Goal: Information Seeking & Learning: Learn about a topic

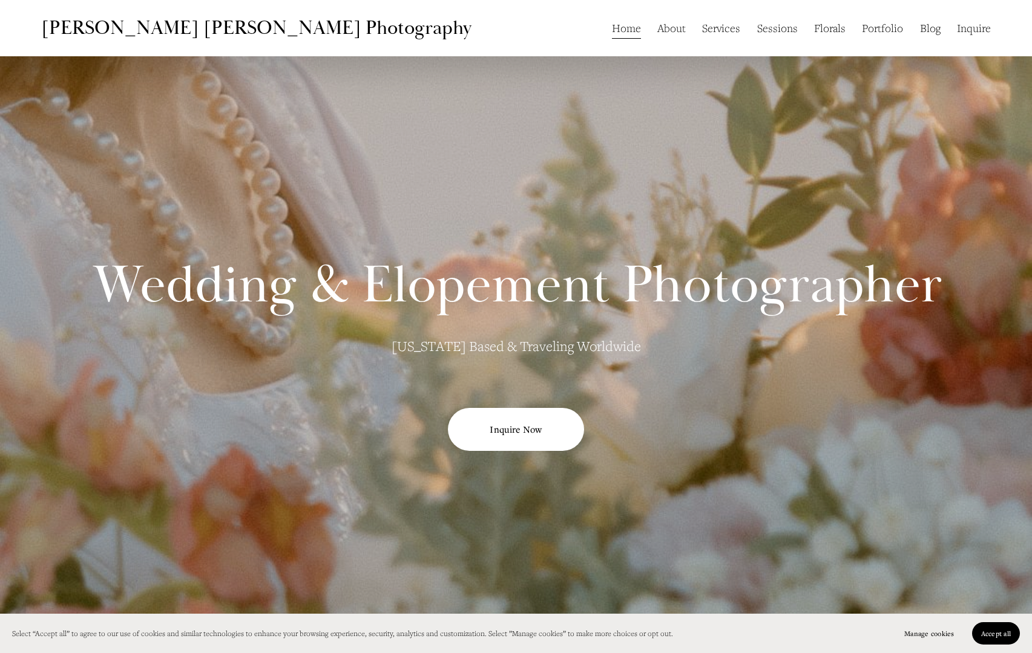
click at [293, 31] on link "About" at bounding box center [671, 27] width 28 height 23
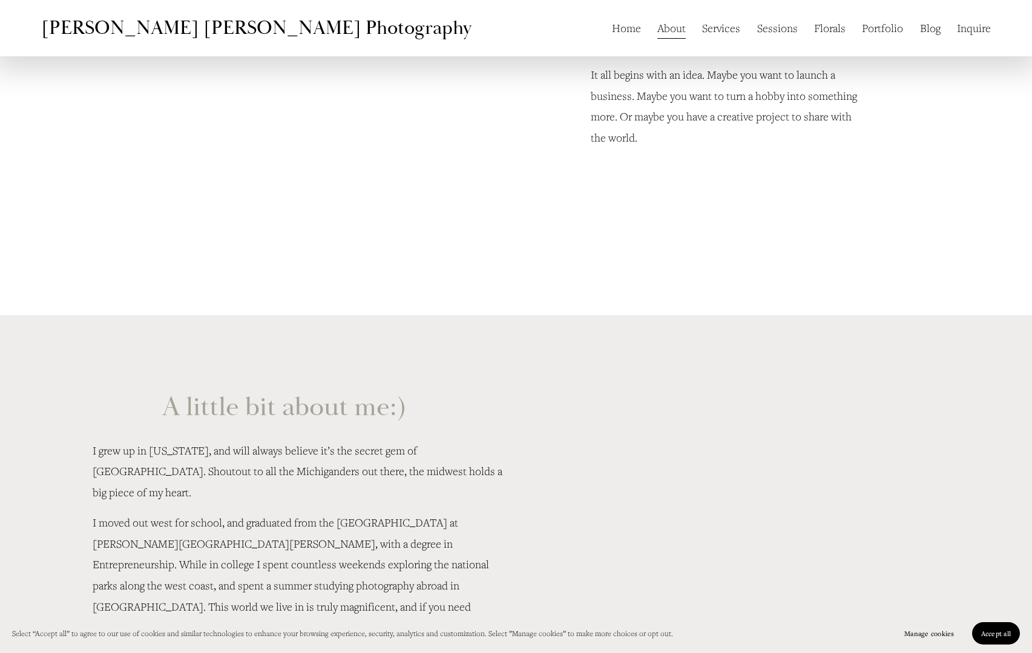
scroll to position [1204, 0]
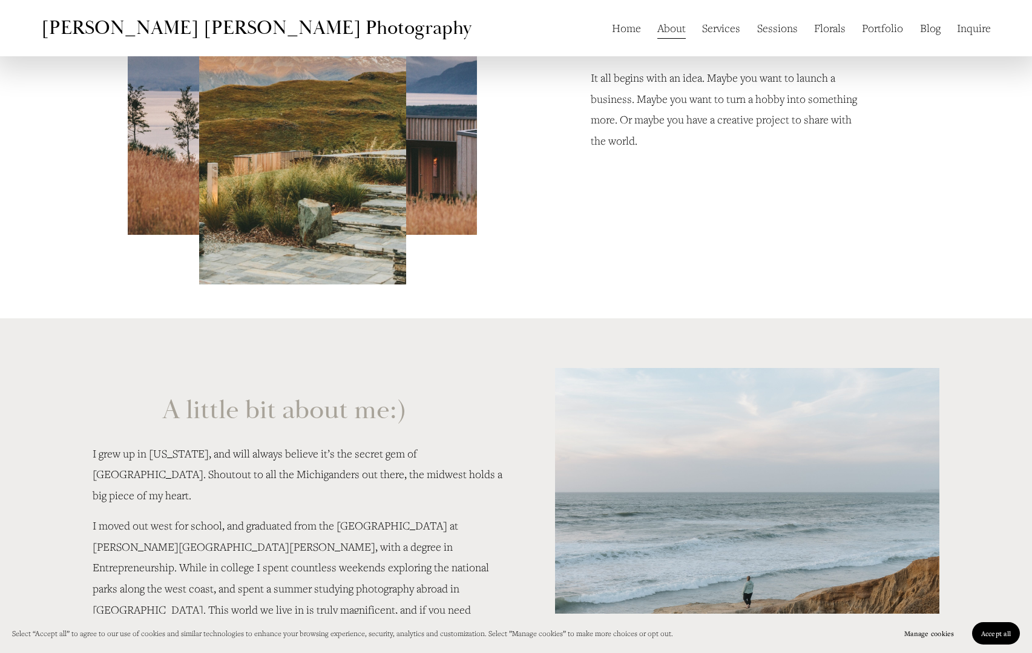
click at [716, 31] on link "Services" at bounding box center [721, 27] width 38 height 23
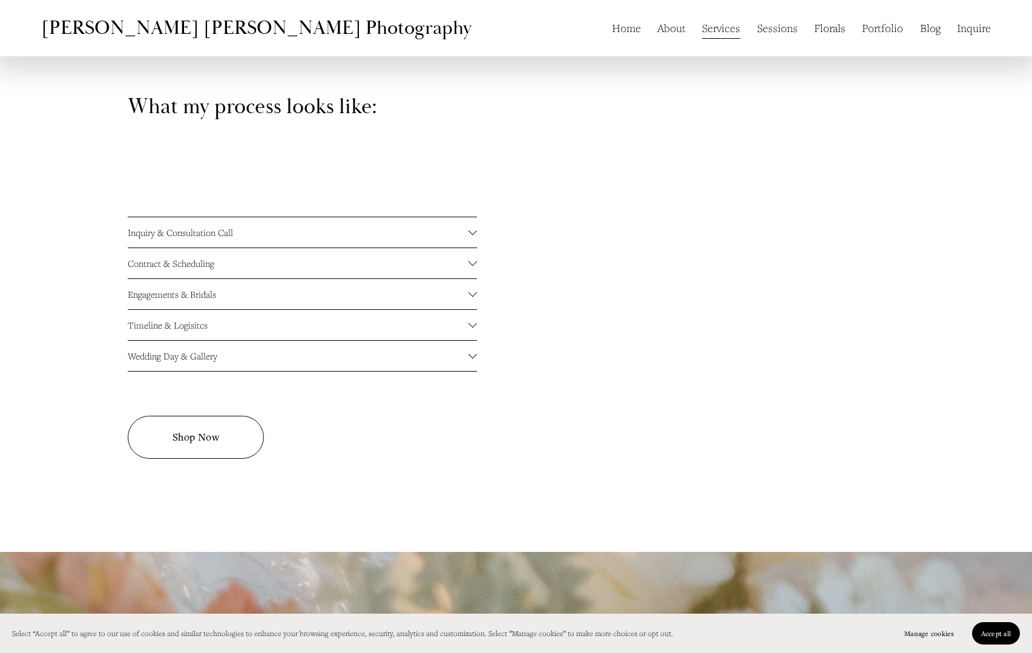
scroll to position [1642, 0]
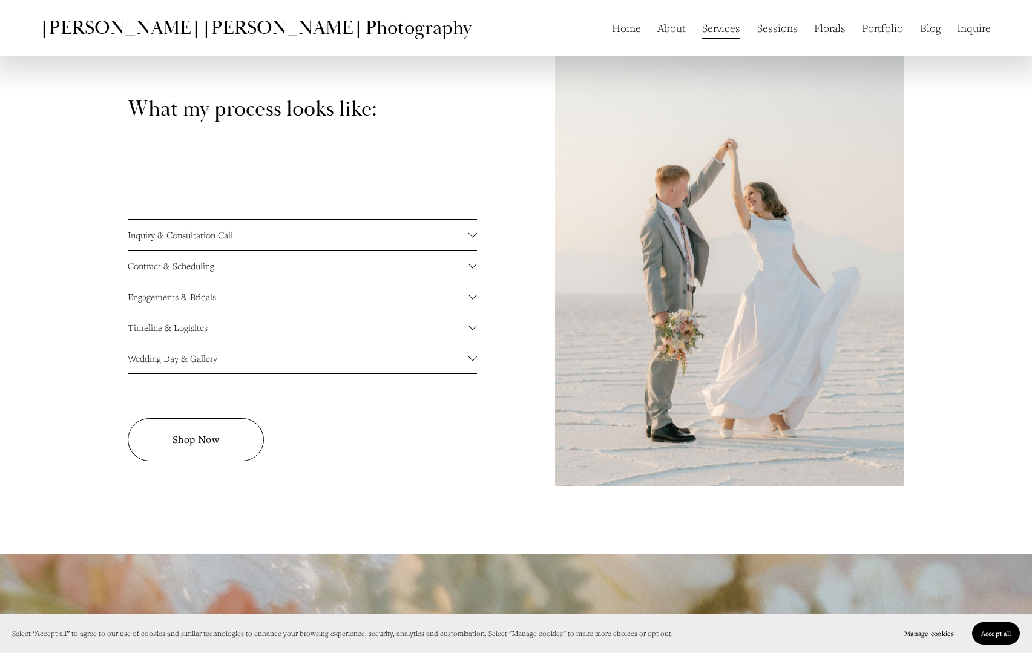
click at [249, 295] on span "Engagements & Bridals" at bounding box center [298, 297] width 341 height 12
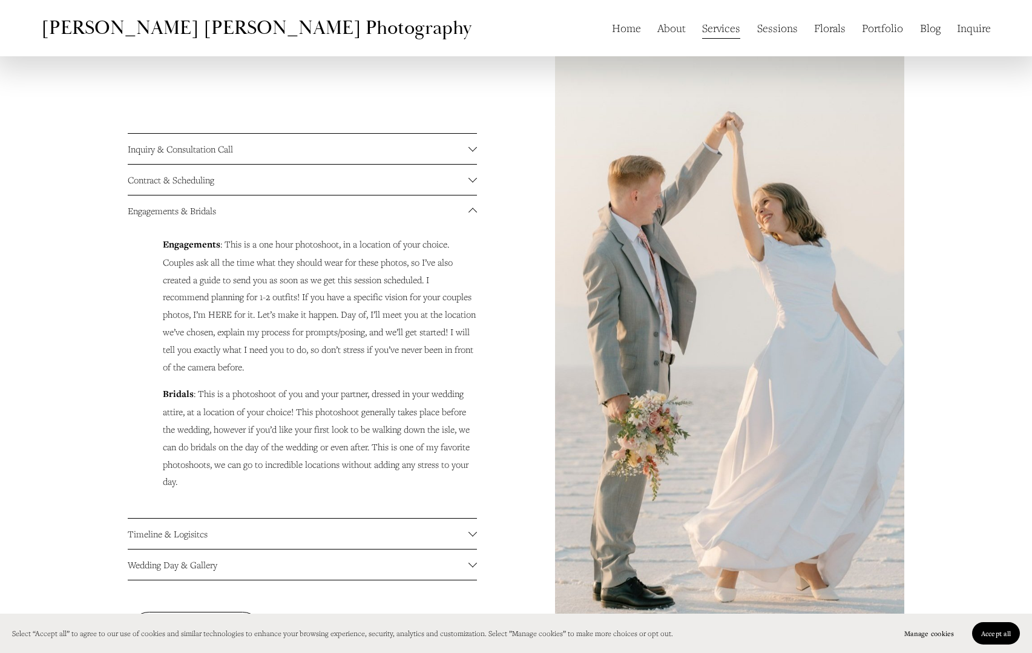
scroll to position [1733, 0]
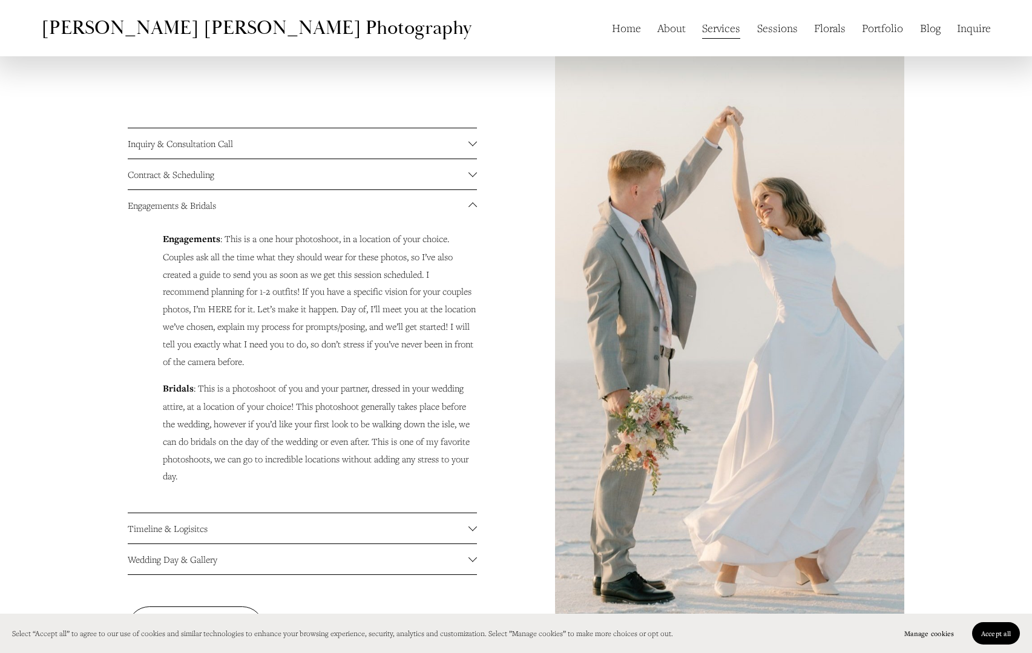
click at [248, 531] on span "Timeline & Logisitcs" at bounding box center [298, 528] width 341 height 12
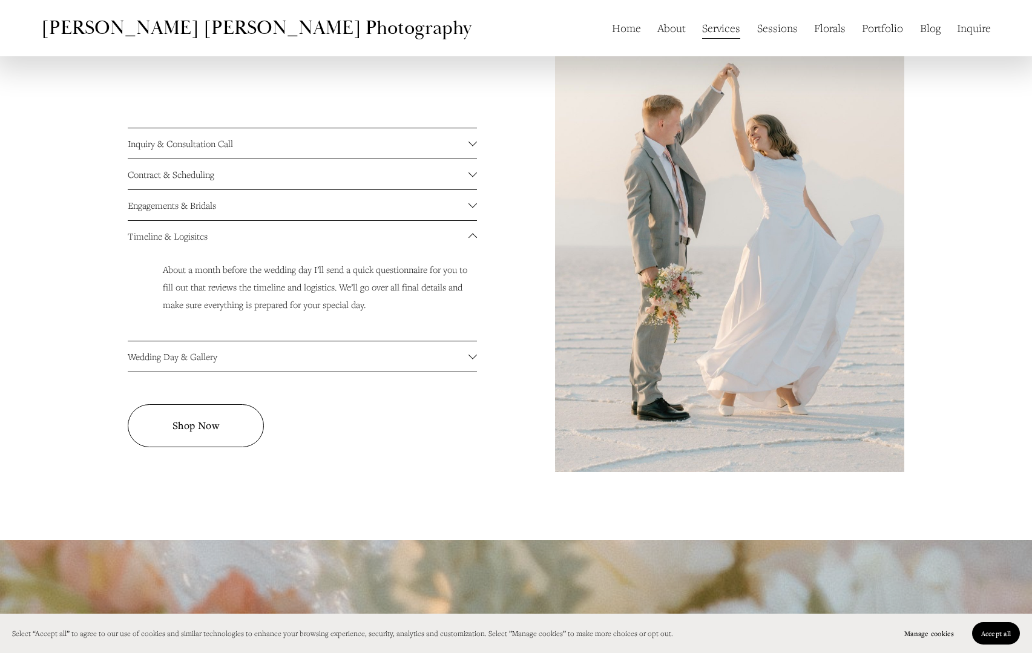
click at [327, 358] on span "Wedding Day & Gallery" at bounding box center [298, 356] width 341 height 12
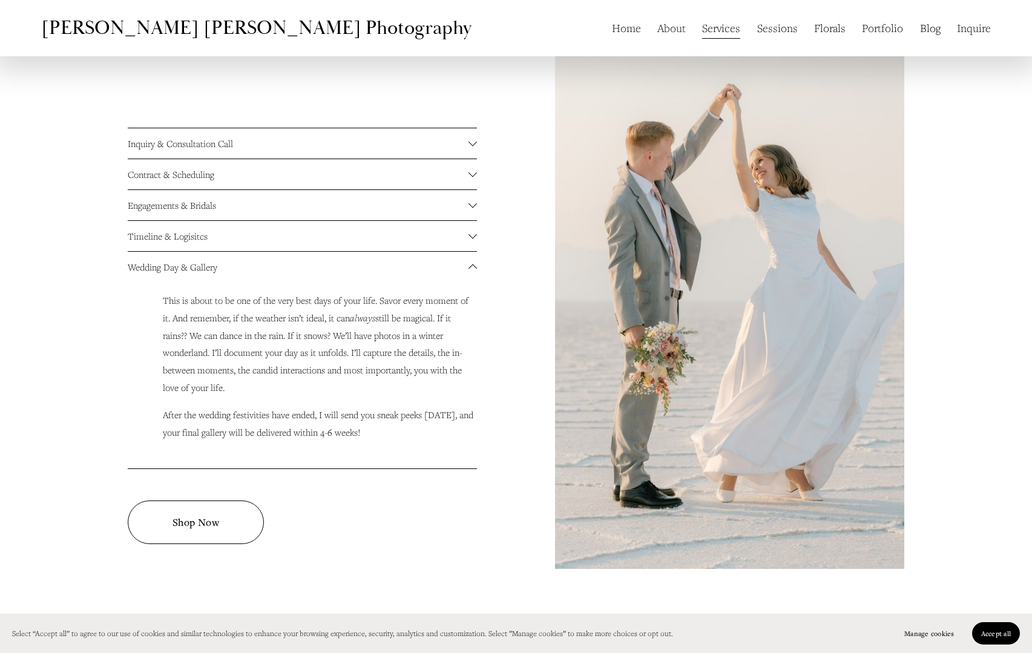
click at [338, 170] on button "Contract & Scheduling" at bounding box center [302, 174] width 349 height 30
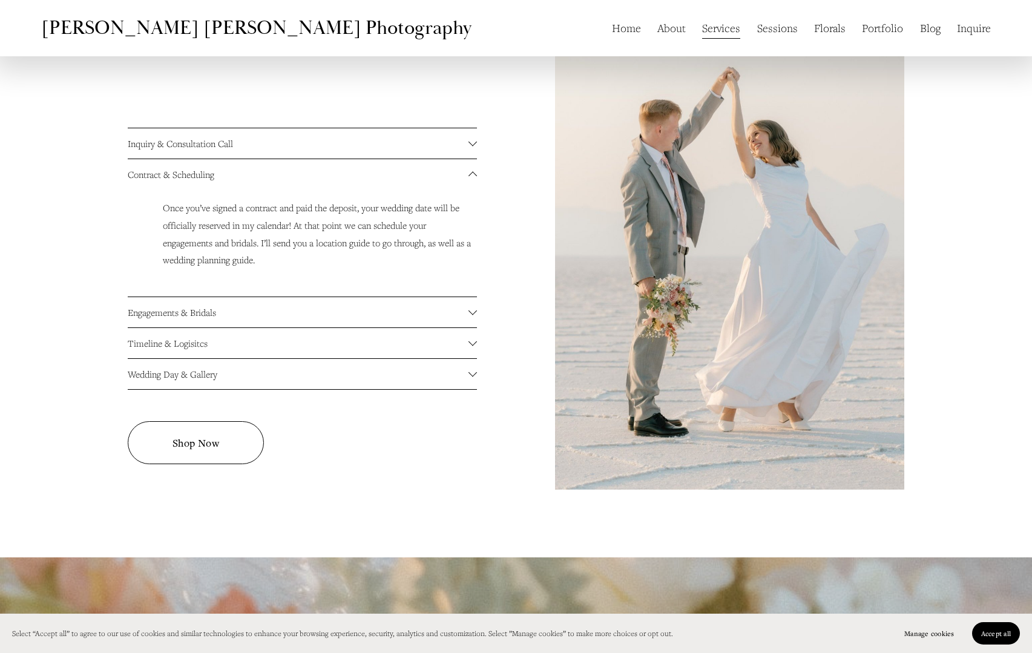
click at [344, 148] on span "Inquiry & Consultation Call" at bounding box center [298, 143] width 341 height 12
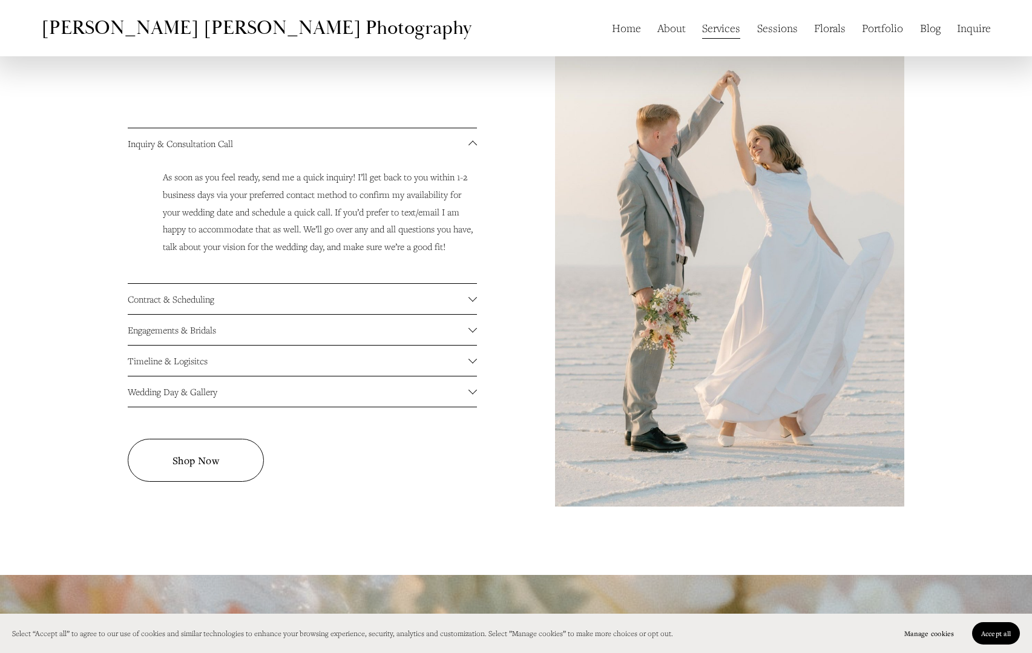
click at [786, 23] on link "Sessions" at bounding box center [777, 27] width 41 height 23
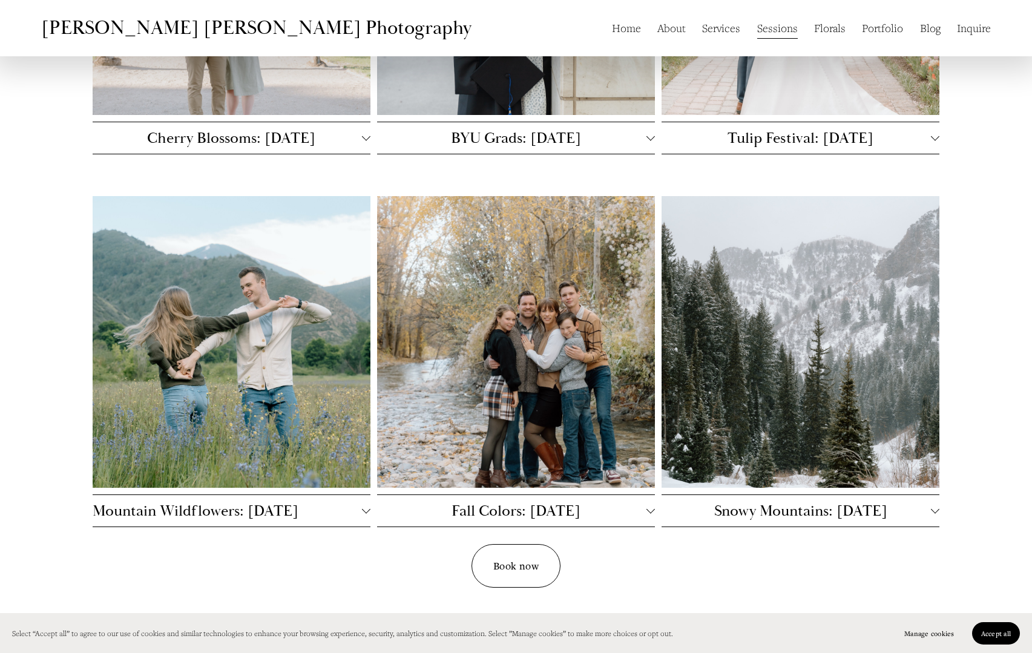
scroll to position [441, 0]
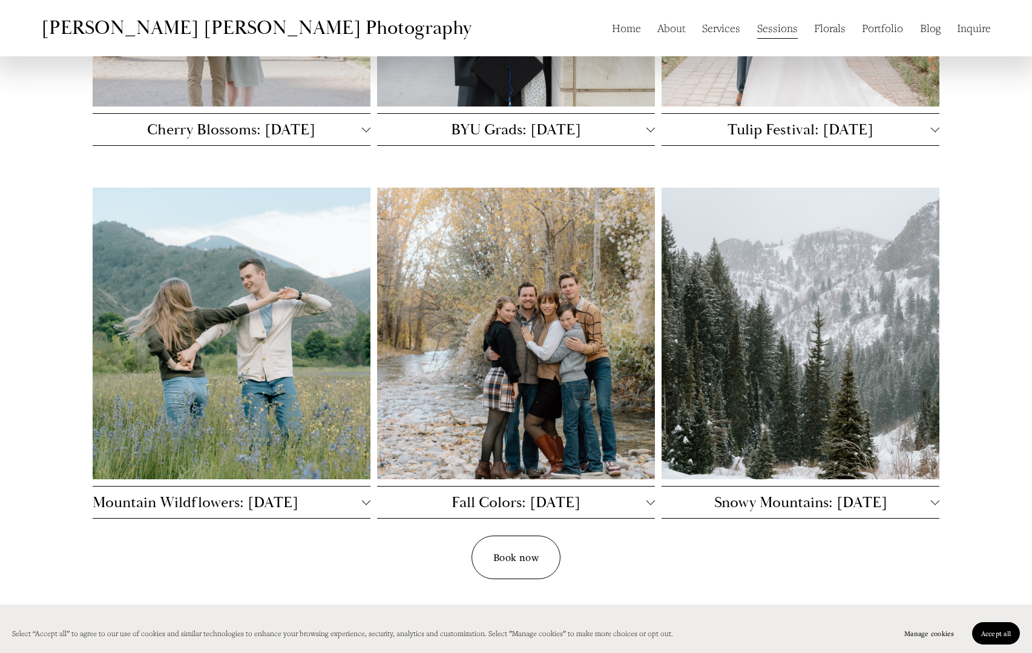
click at [576, 496] on span "Fall Colors: Thurs, Sept 25th" at bounding box center [511, 502] width 269 height 19
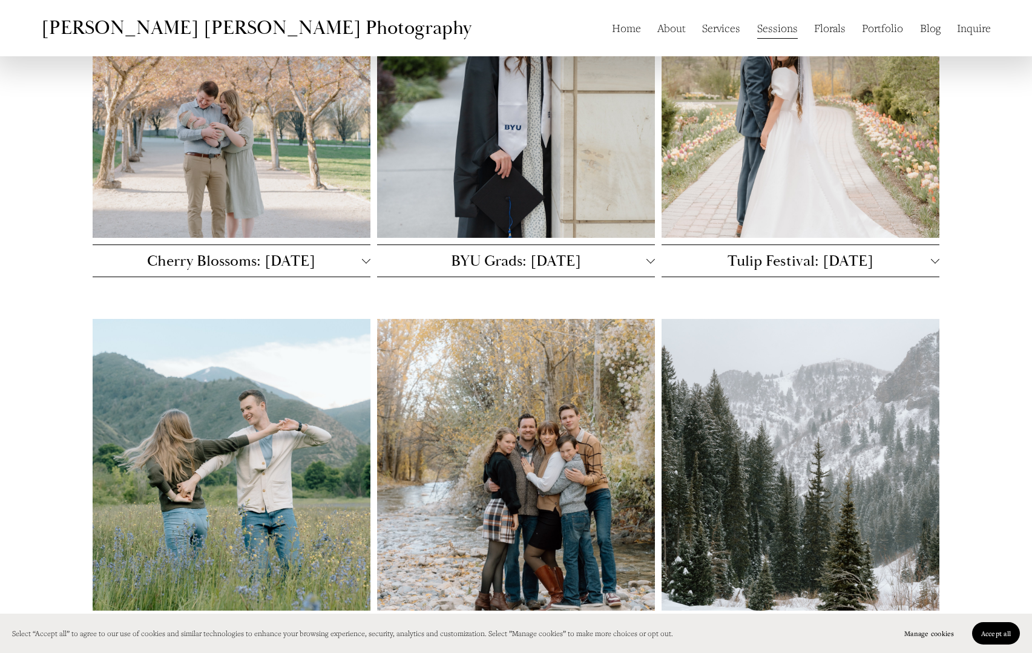
scroll to position [0, 0]
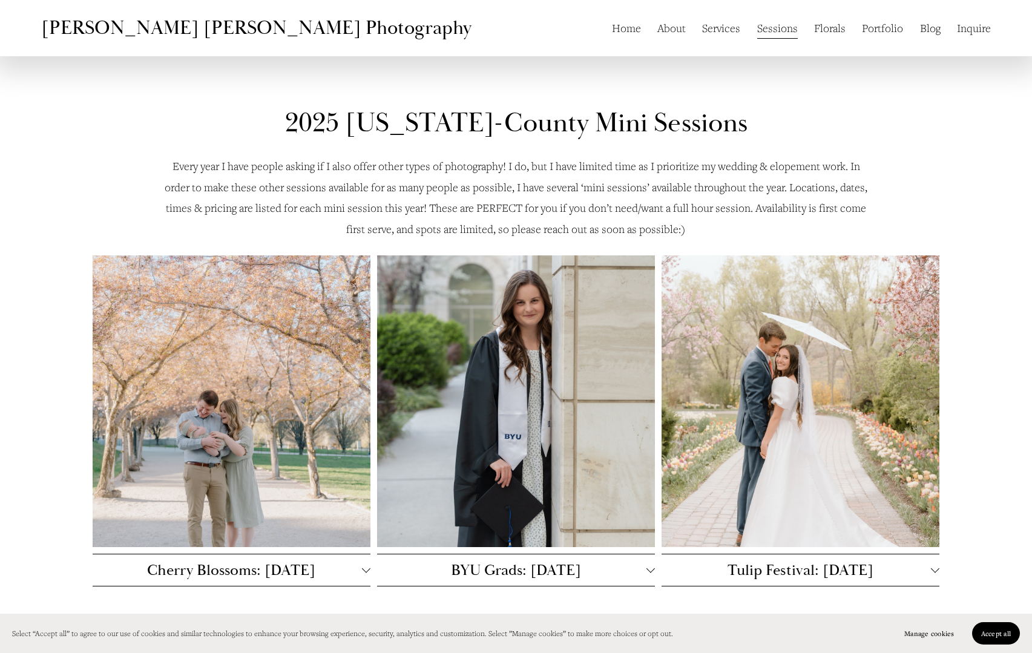
click at [828, 31] on link "Florals" at bounding box center [829, 27] width 31 height 23
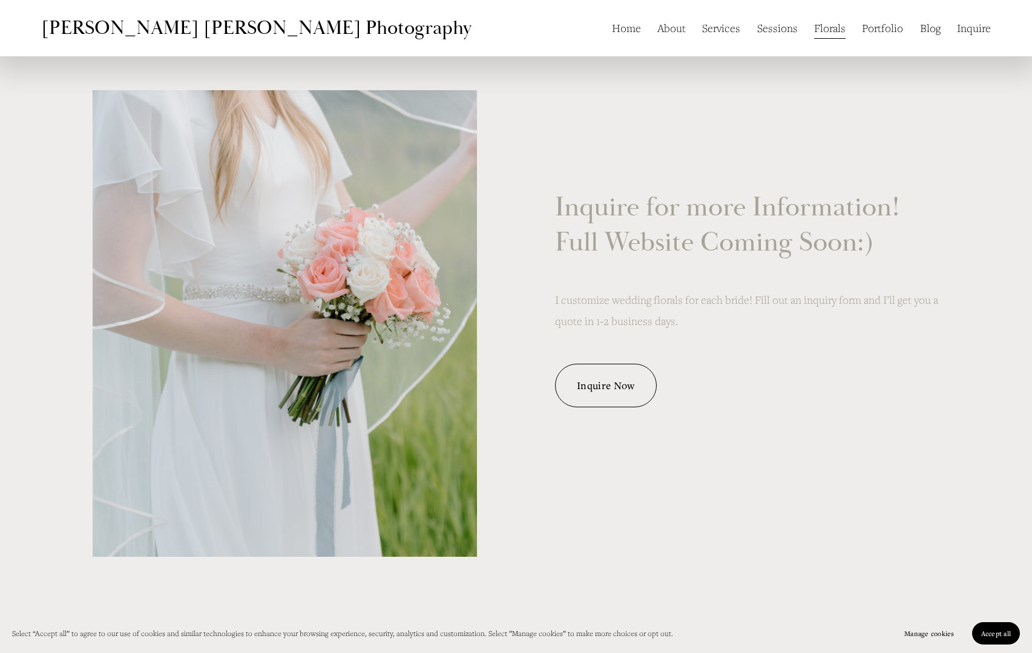
click at [875, 28] on link "Portfolio" at bounding box center [882, 27] width 41 height 23
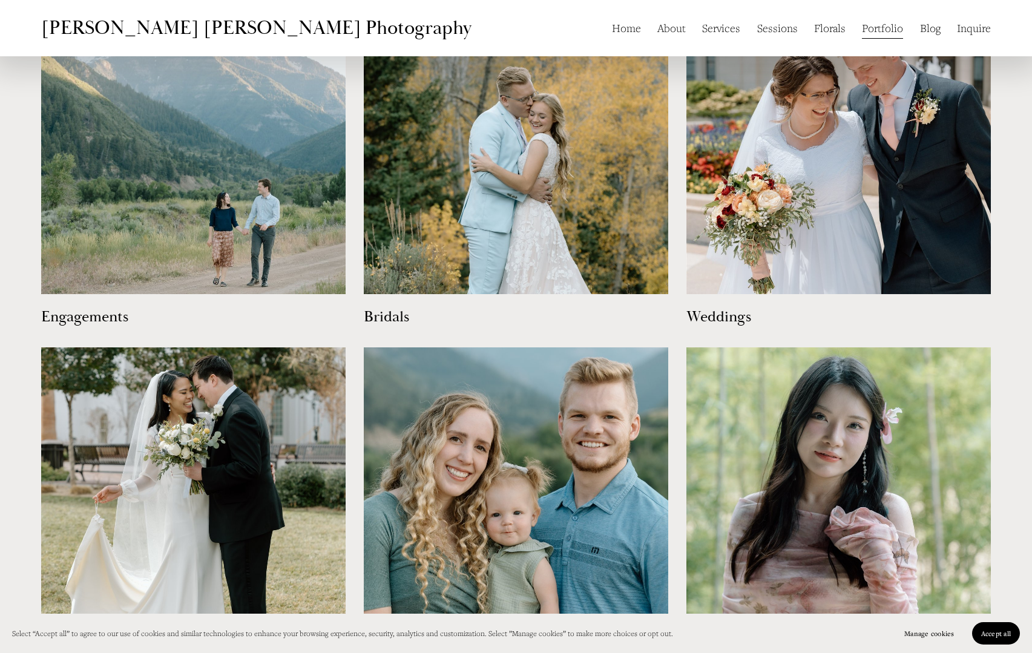
scroll to position [709, 0]
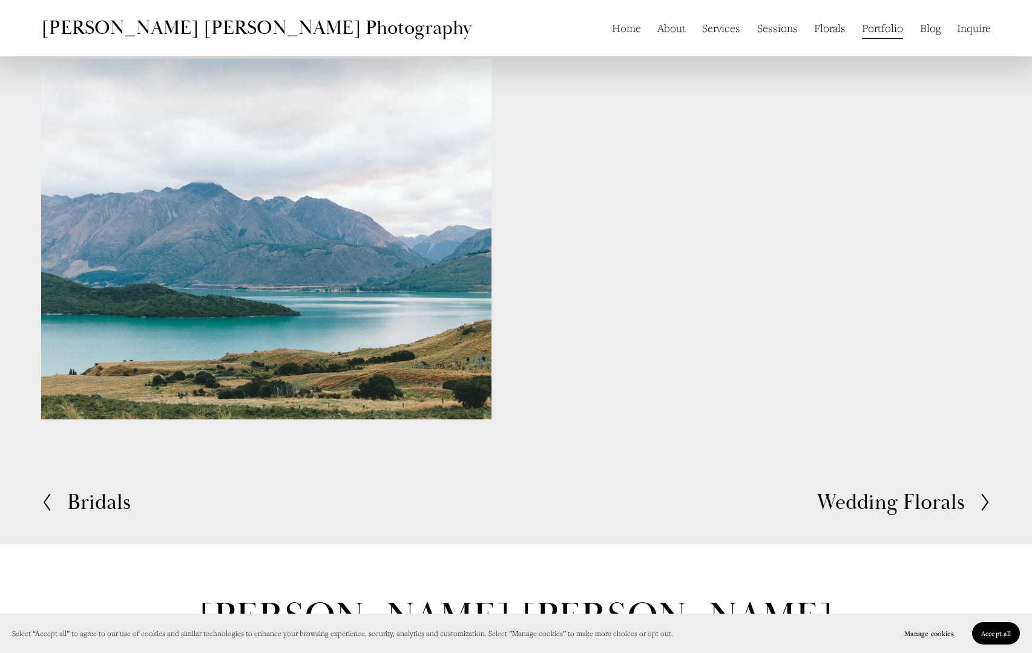
scroll to position [2436, 0]
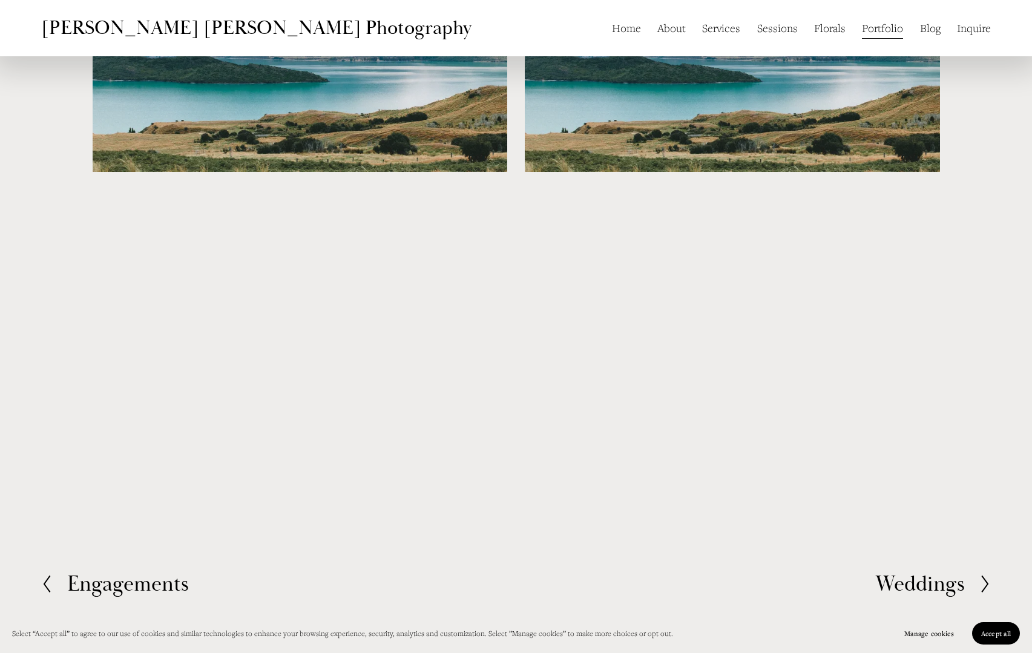
scroll to position [1596, 0]
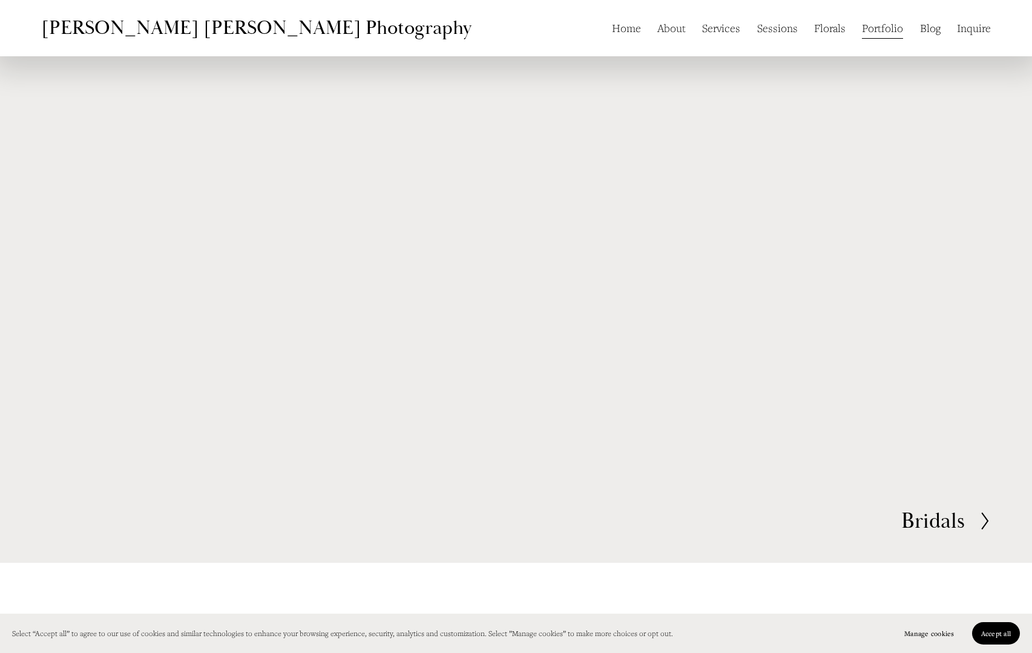
scroll to position [3105, 0]
